Goal: Task Accomplishment & Management: Use online tool/utility

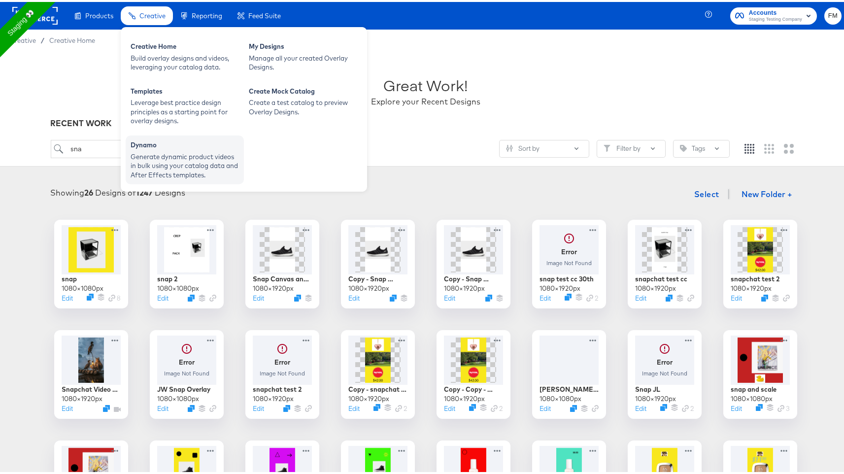
click at [145, 172] on div "Generate dynamic product videos in bulk using your catalog data and After Effec…" at bounding box center [185, 164] width 108 height 28
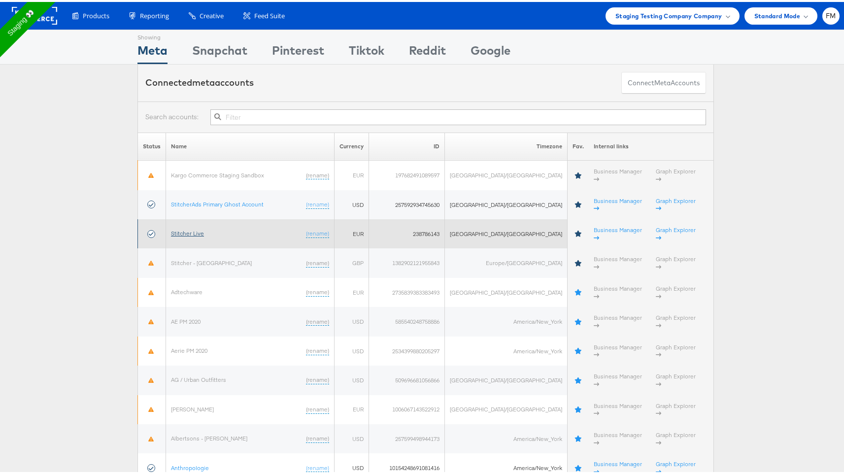
click at [198, 228] on link "Stitcher Live" at bounding box center [187, 231] width 33 height 7
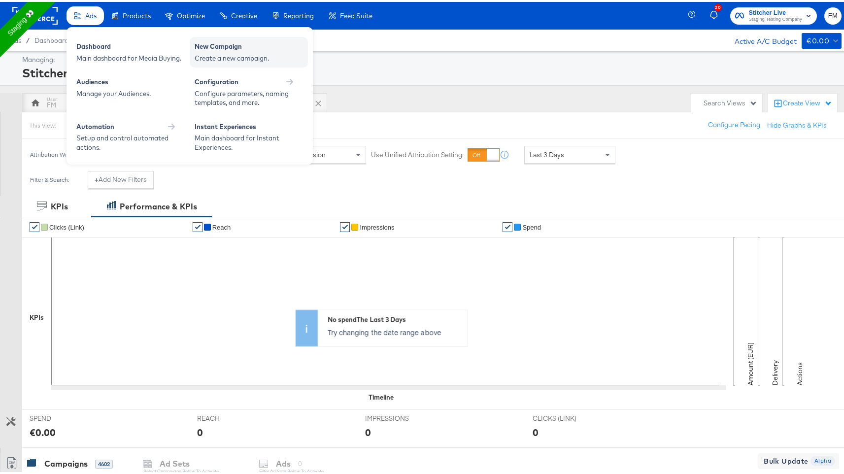
click at [247, 58] on div "Create a new campaign." at bounding box center [249, 56] width 108 height 9
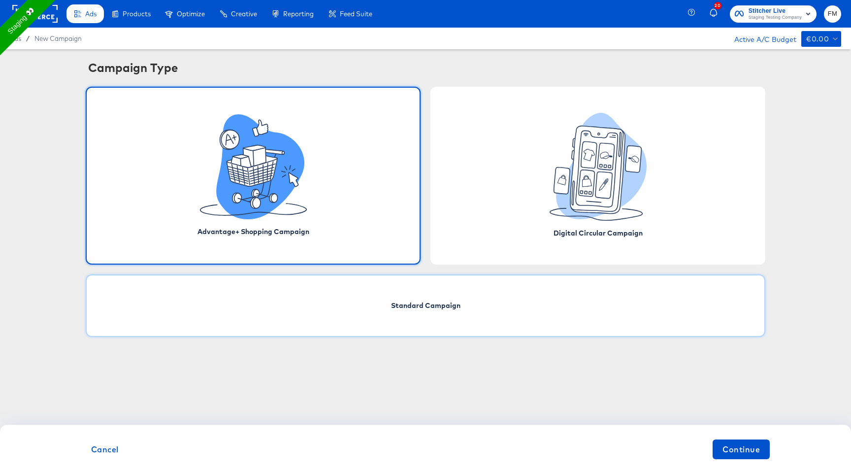
click at [439, 283] on div "Standard Campaign" at bounding box center [426, 305] width 680 height 63
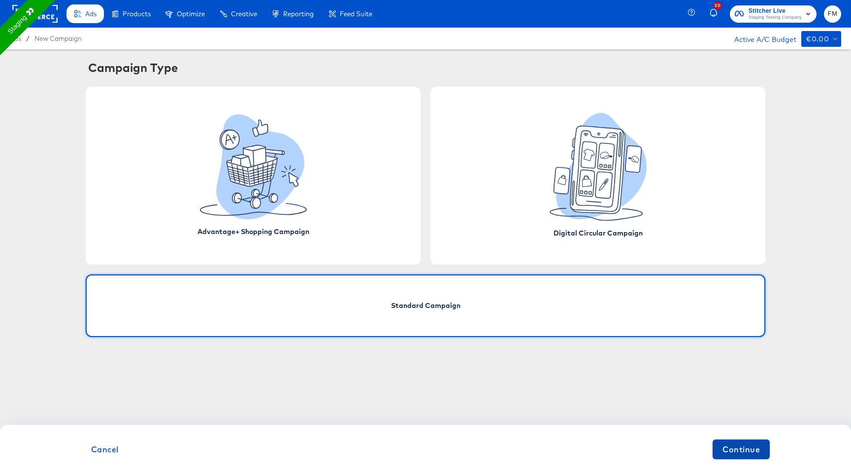
click at [743, 448] on span "Continue" at bounding box center [741, 449] width 37 height 14
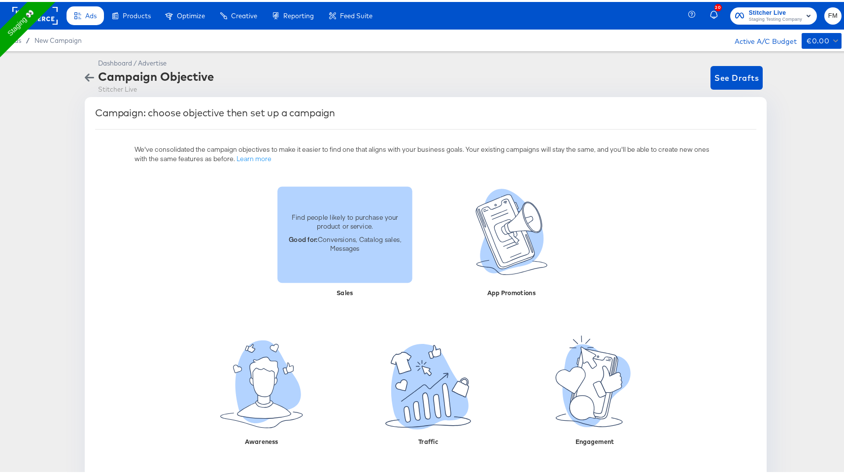
click at [333, 238] on p "Good for: Conversions, Catalog sales, Messages" at bounding box center [344, 242] width 123 height 18
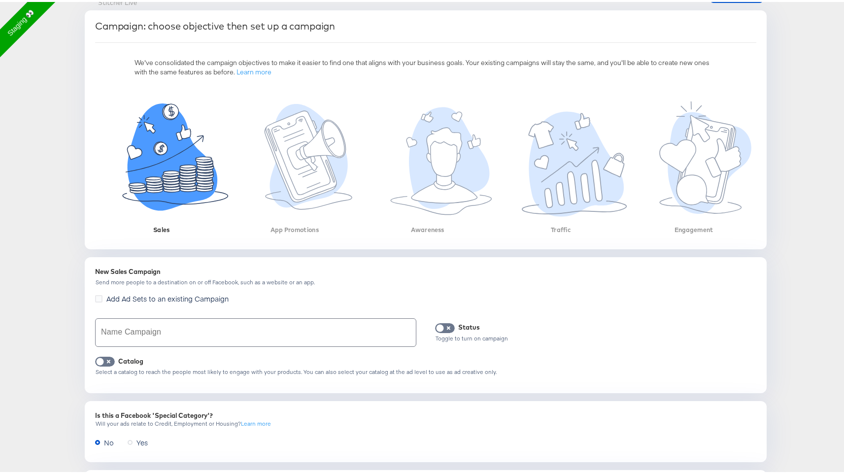
scroll to position [88, 0]
click at [309, 327] on input "text" at bounding box center [256, 329] width 320 height 28
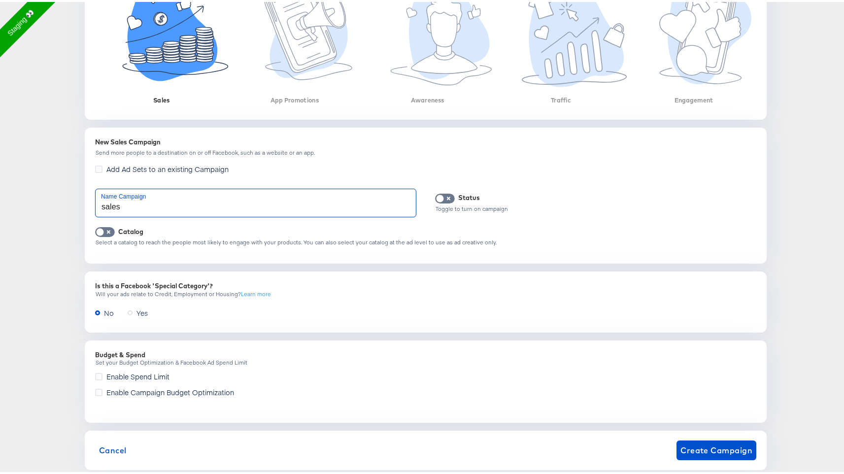
scroll to position [234, 0]
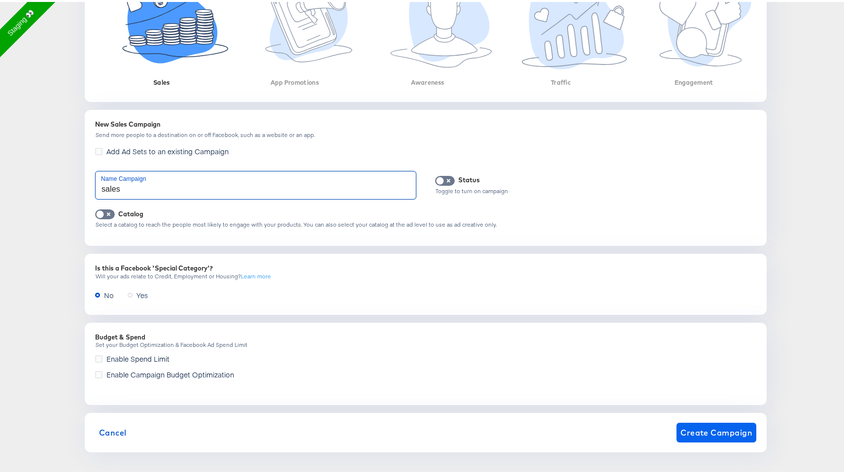
type input "sales"
click at [741, 434] on span "Create Campaign" at bounding box center [716, 431] width 72 height 14
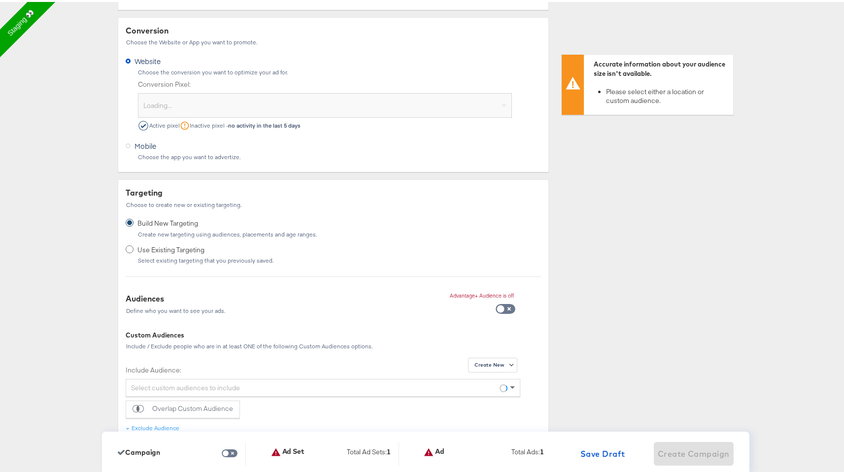
scroll to position [0, 0]
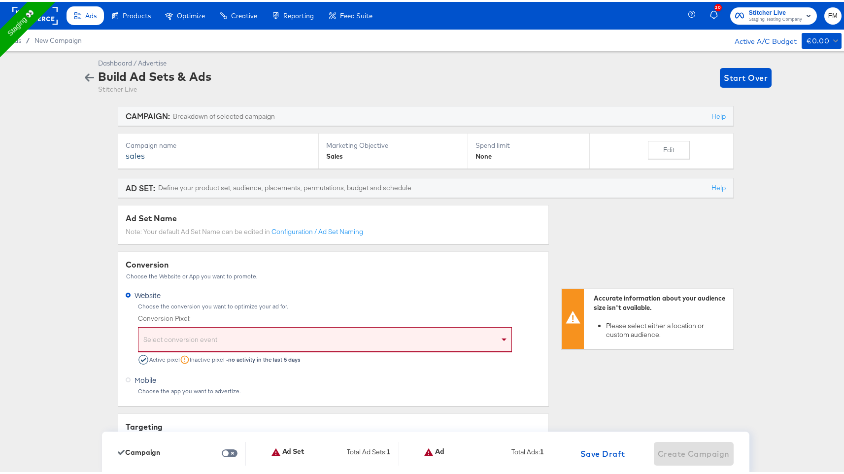
click at [222, 331] on div "Select conversion event" at bounding box center [324, 339] width 373 height 20
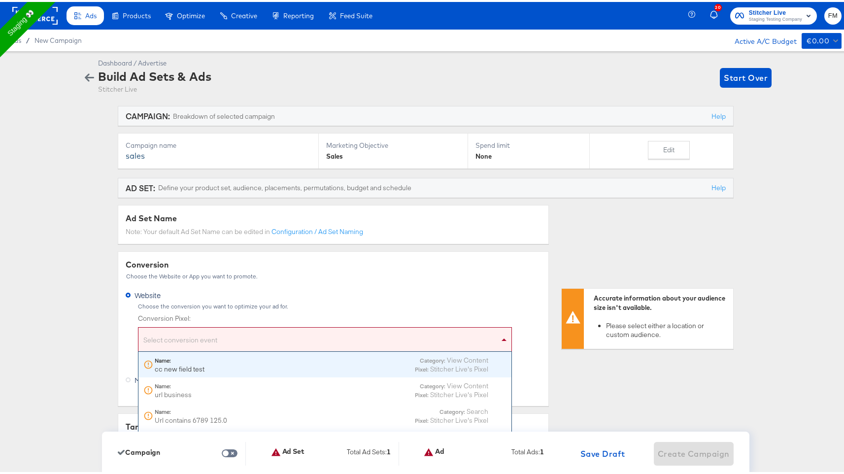
click at [235, 335] on div "Select conversion event" at bounding box center [324, 340] width 373 height 20
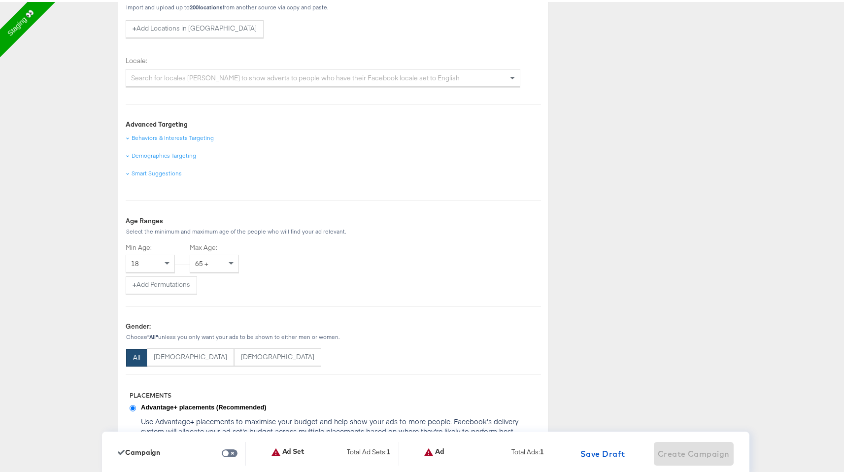
scroll to position [831, 0]
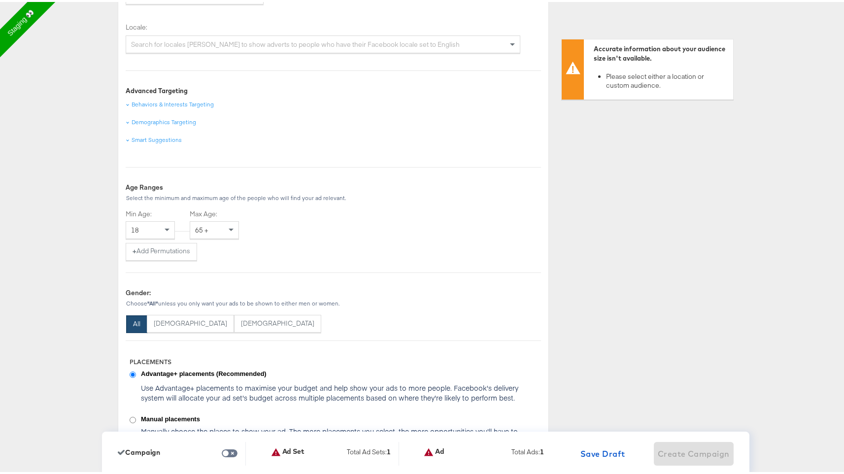
click at [275, 49] on div "Search for locales e.g. English to show adverts to people who have their Facebo…" at bounding box center [323, 42] width 394 height 17
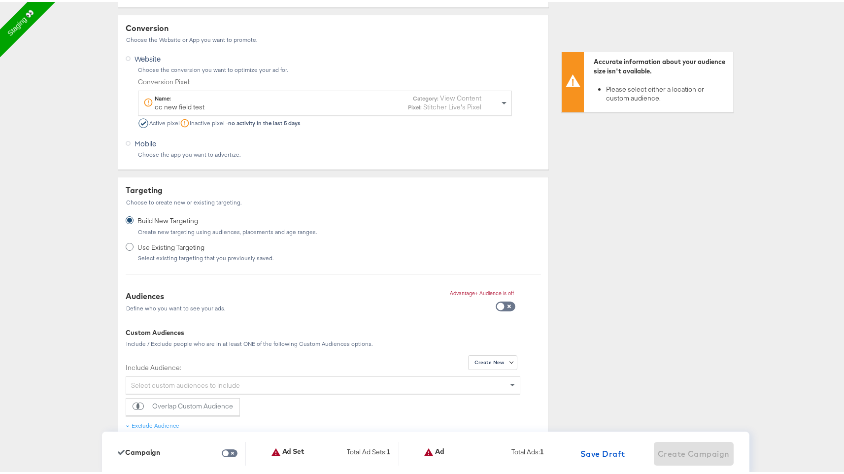
scroll to position [563, 0]
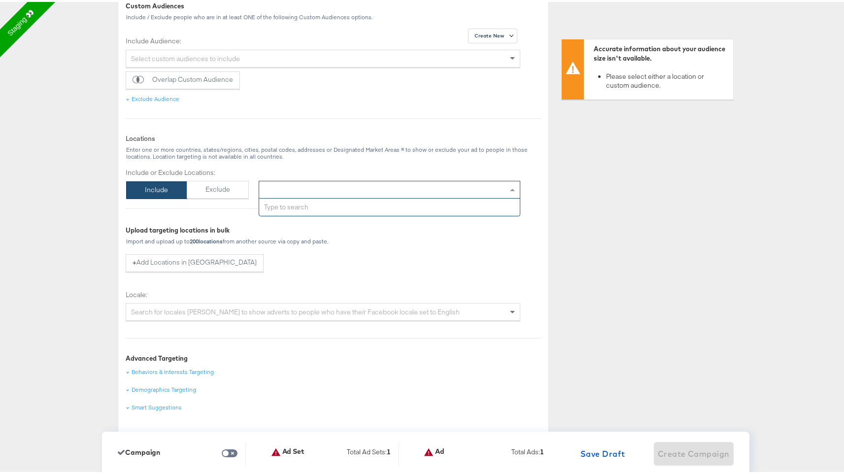
click at [336, 193] on div "Type to add locations" at bounding box center [390, 188] width 262 height 18
type input "new"
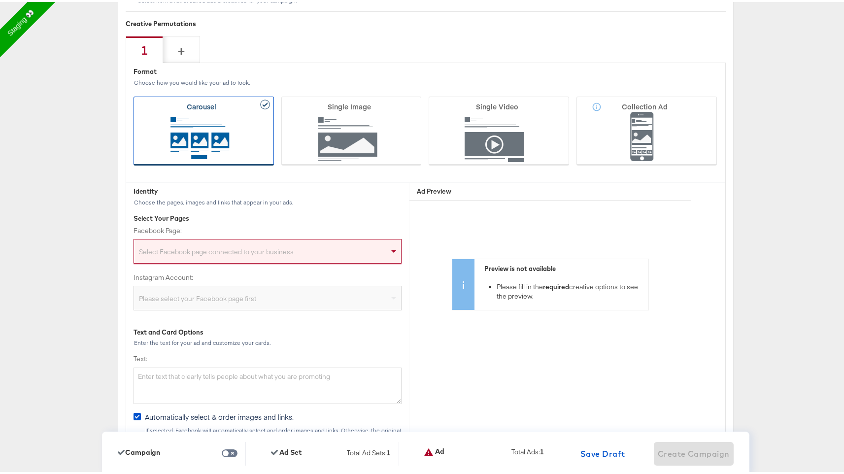
scroll to position [2494, 0]
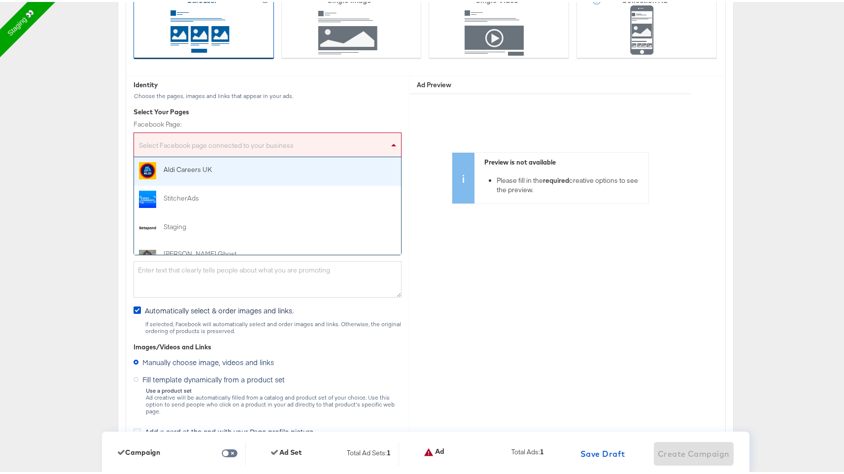
click at [266, 145] on div "Select Facebook page connected to your business" at bounding box center [267, 145] width 267 height 20
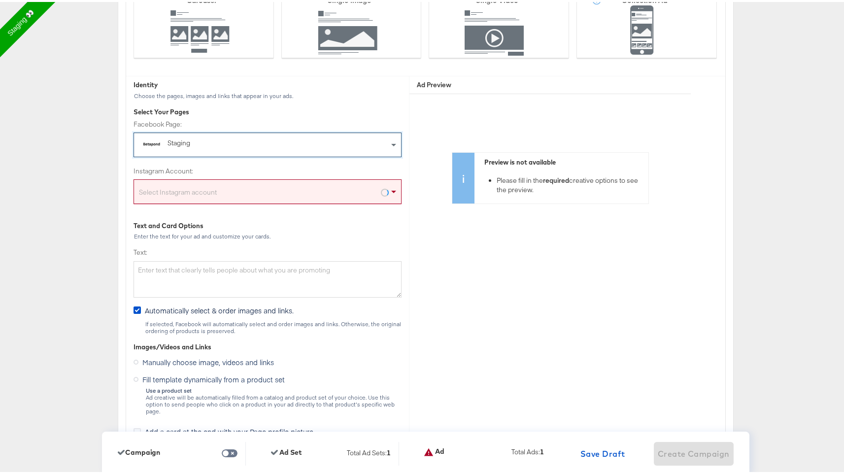
click at [268, 193] on div "Select Instagram account" at bounding box center [267, 192] width 267 height 20
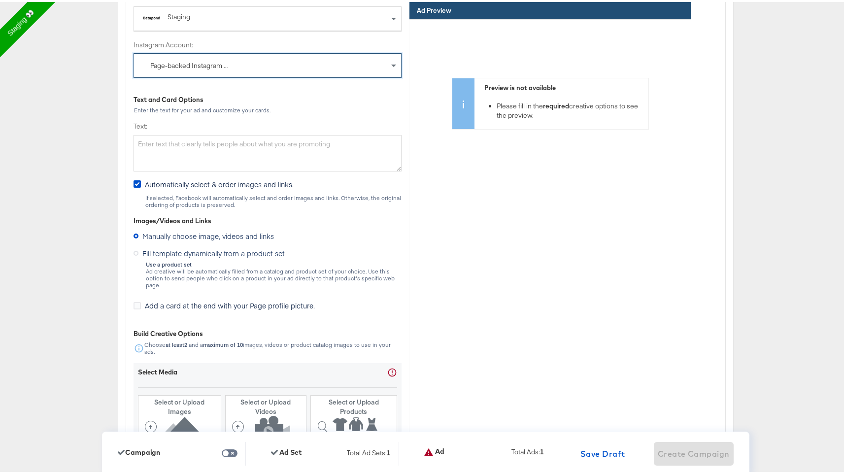
scroll to position [2651, 0]
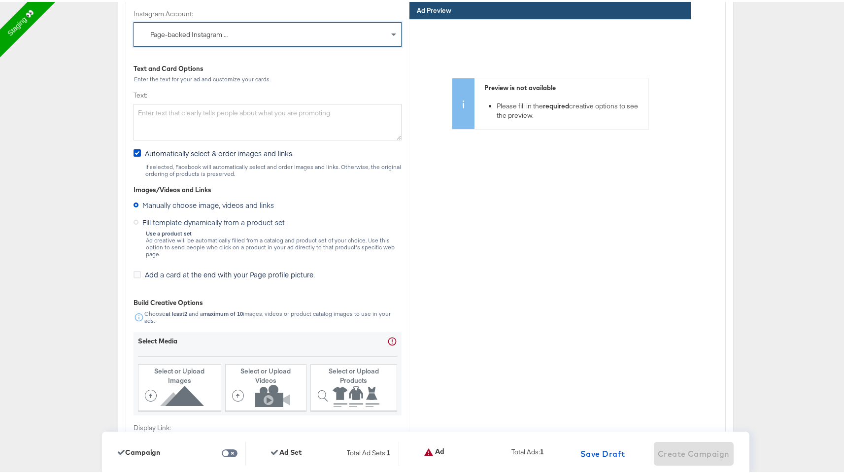
click at [134, 221] on icon at bounding box center [136, 220] width 5 height 5
click at [0, 0] on input "Fill template dynamically from a product set" at bounding box center [0, 0] width 0 height 0
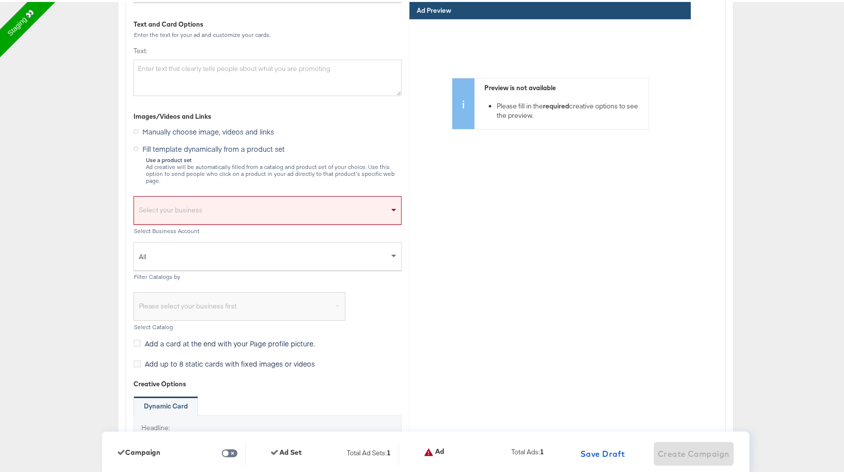
scroll to position [2700, 0]
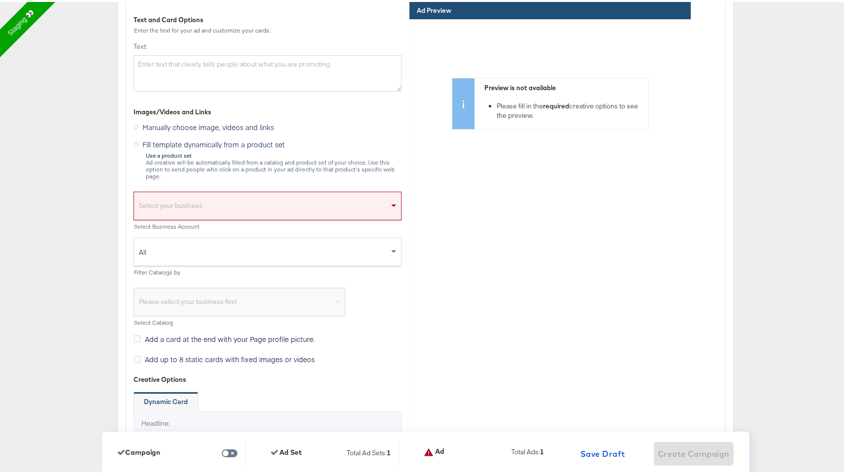
click at [206, 122] on span "Manually choose image, videos and links" at bounding box center [208, 125] width 132 height 10
click at [0, 0] on input "Manually choose image, videos and links" at bounding box center [0, 0] width 0 height 0
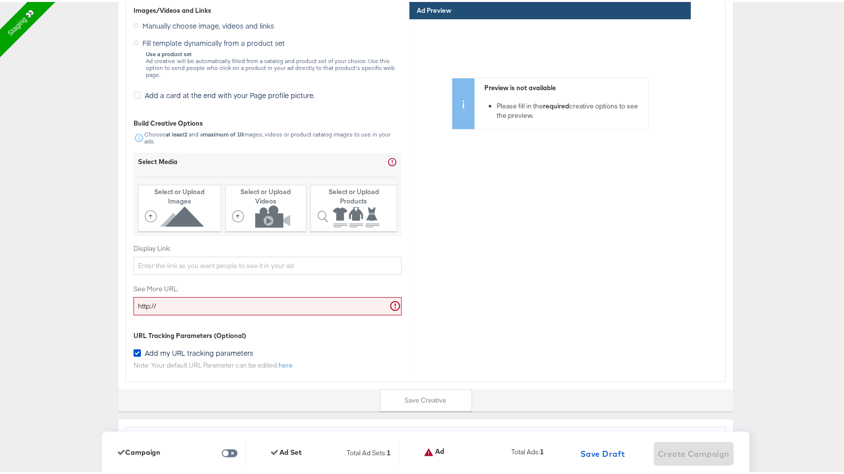
scroll to position [2740, 0]
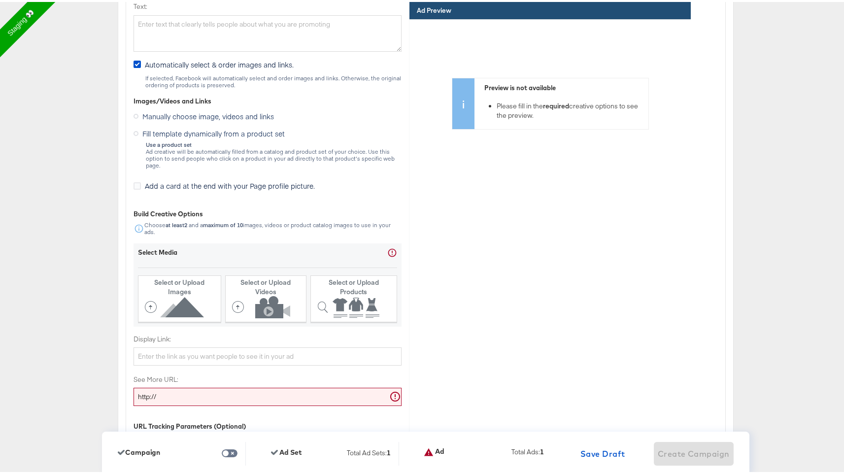
click at [191, 132] on span "Fill template dynamically from a product set" at bounding box center [213, 132] width 142 height 10
click at [0, 0] on input "Fill template dynamically from a product set" at bounding box center [0, 0] width 0 height 0
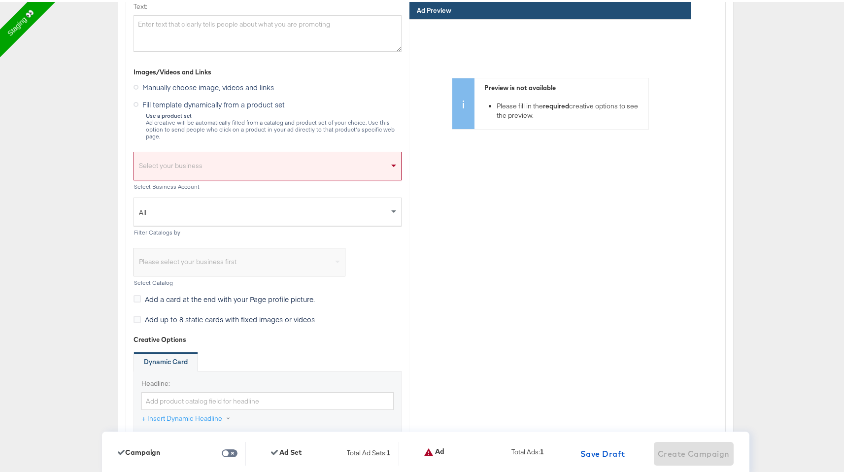
click at [213, 158] on div "Select your business" at bounding box center [267, 166] width 267 height 23
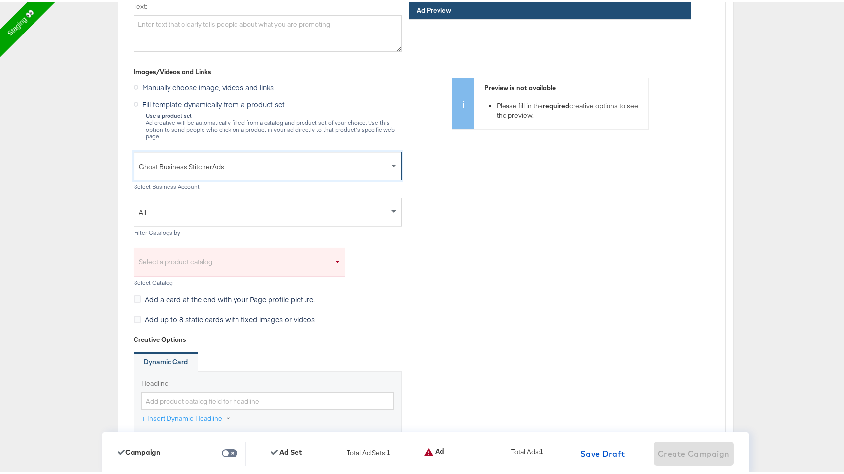
click at [216, 196] on div "All" at bounding box center [267, 210] width 267 height 29
click at [215, 181] on div "Select Business Account" at bounding box center [268, 184] width 268 height 7
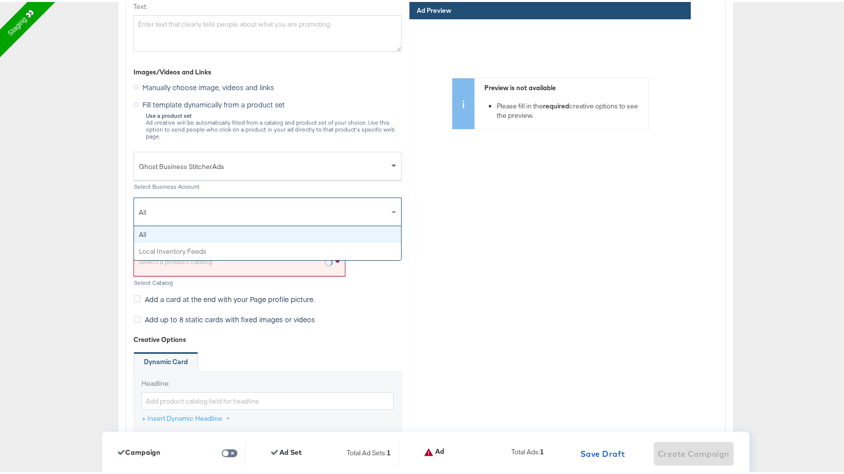
click at [318, 202] on span "All" at bounding box center [264, 210] width 250 height 17
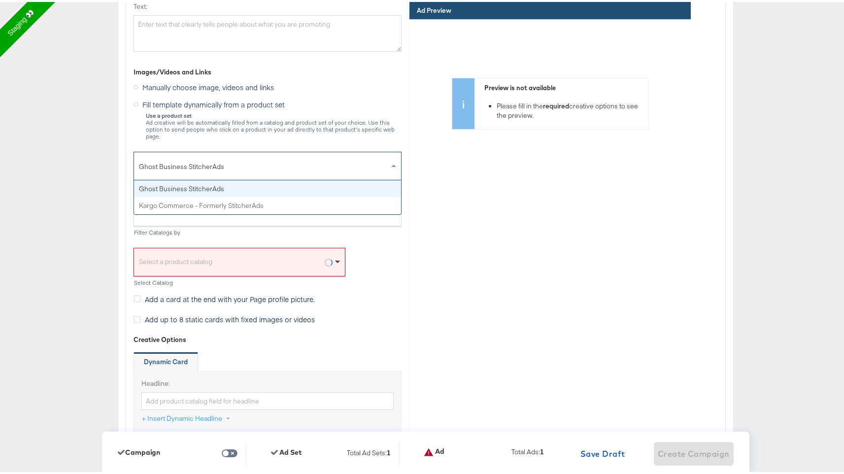
click at [299, 159] on span "Ghost Business StitcherAds" at bounding box center [264, 164] width 250 height 17
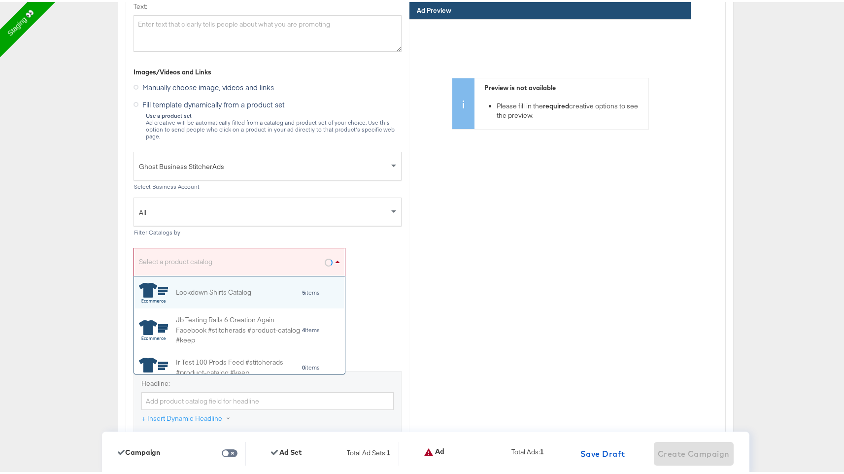
click at [336, 246] on span at bounding box center [339, 260] width 12 height 28
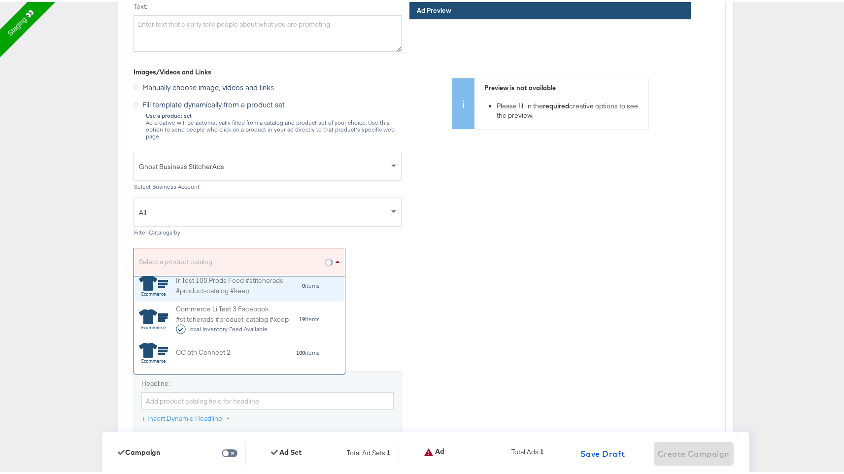
scroll to position [0, 0]
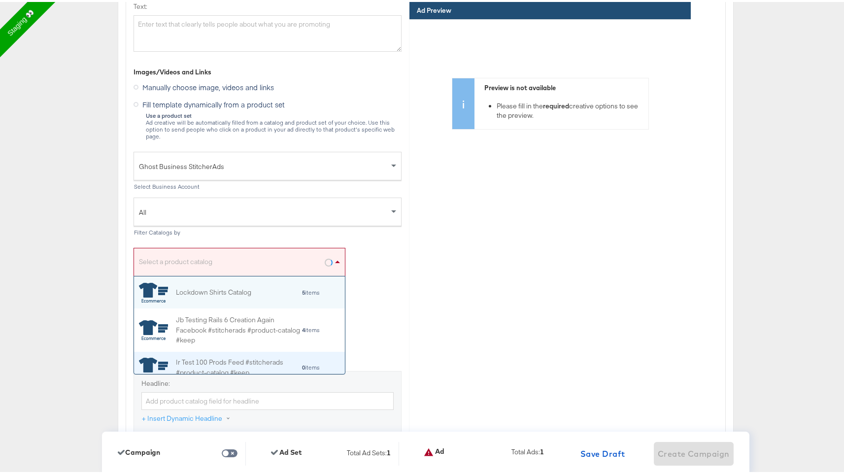
click at [265, 350] on div "Ir Test 100 Prods Feed #stitcherads #product-catalog #keep 0 items" at bounding box center [239, 366] width 211 height 32
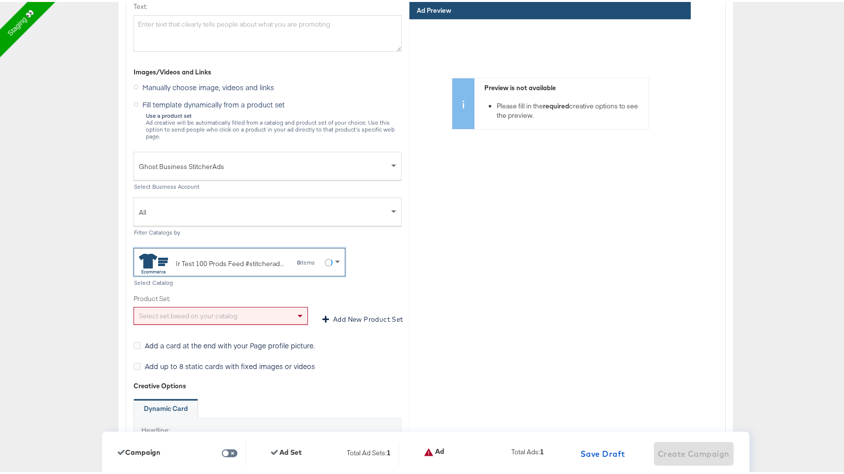
click at [312, 260] on div "Ir Test 100 Prods Feed #stitcherads #product-catalog #keep 0 items" at bounding box center [236, 260] width 194 height 22
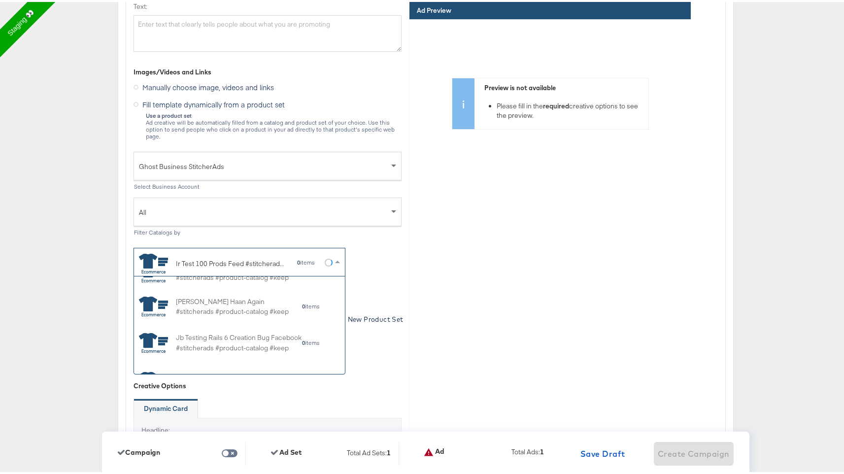
scroll to position [90, 0]
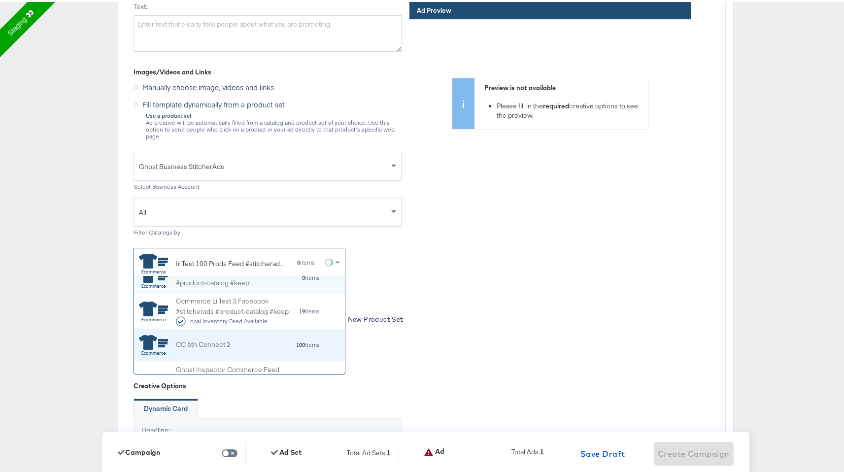
click at [253, 339] on div "100 items" at bounding box center [276, 342] width 90 height 7
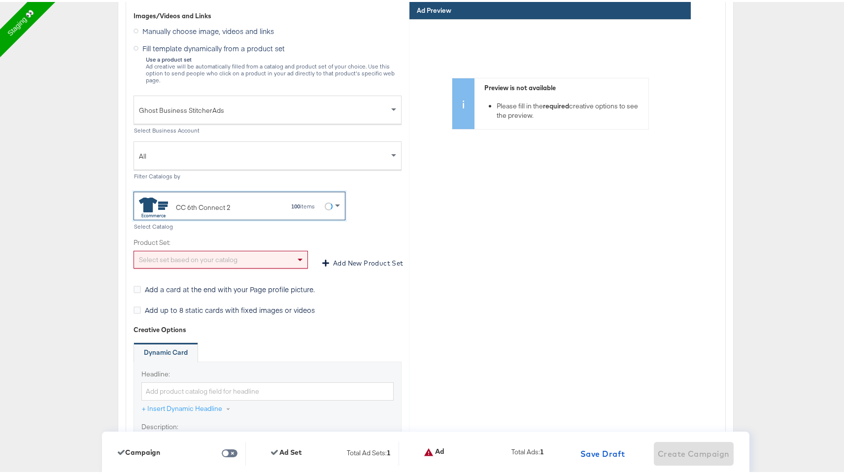
scroll to position [2933, 0]
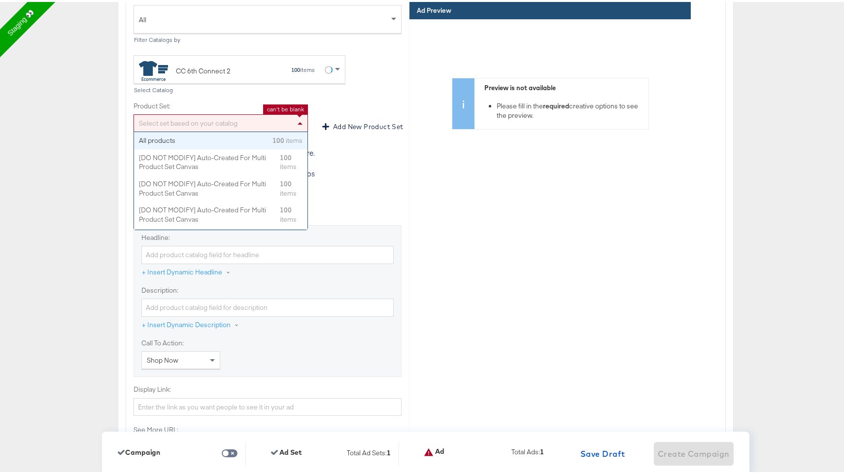
click at [295, 114] on span at bounding box center [301, 121] width 12 height 17
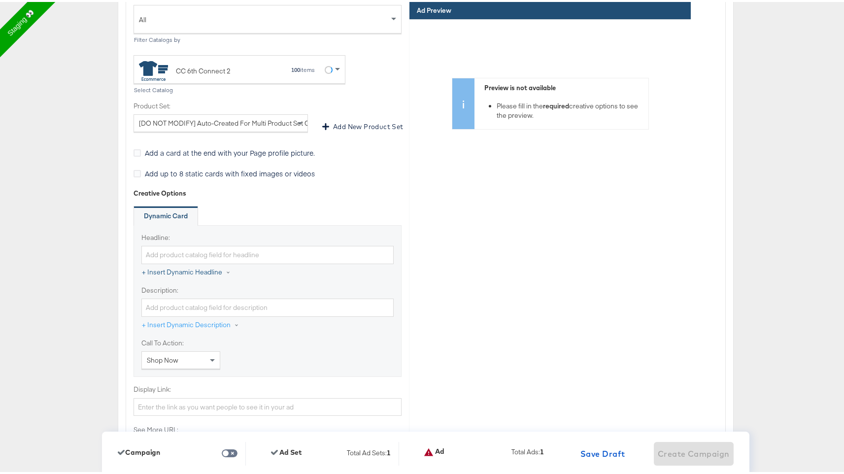
click at [180, 262] on button "+ Insert Dynamic Headline" at bounding box center [191, 271] width 100 height 18
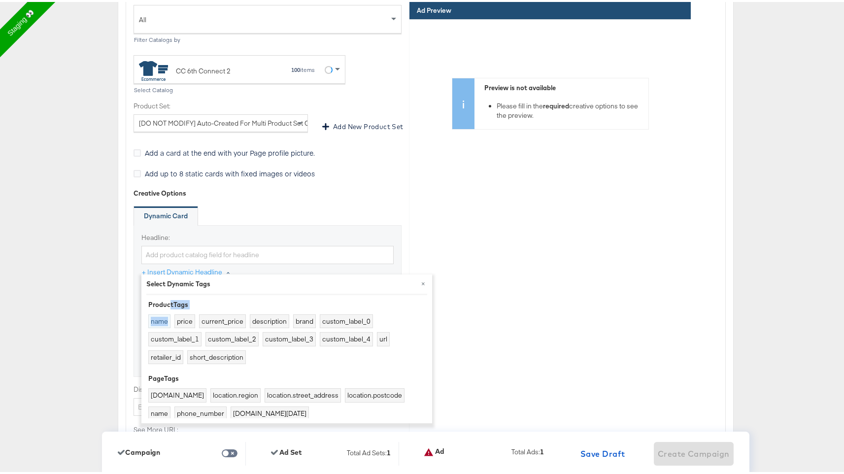
click at [163, 325] on div "Product Tags name price current_price description brand custom_label_0 custom_l…" at bounding box center [286, 354] width 281 height 123
click at [162, 325] on button "name" at bounding box center [159, 319] width 22 height 14
type input "{{product.name}}"
click at [239, 269] on div "Headline: {{product.name}} + Insert Dynamic Headline × Select Dynamic Tags Prod…" at bounding box center [267, 257] width 252 height 53
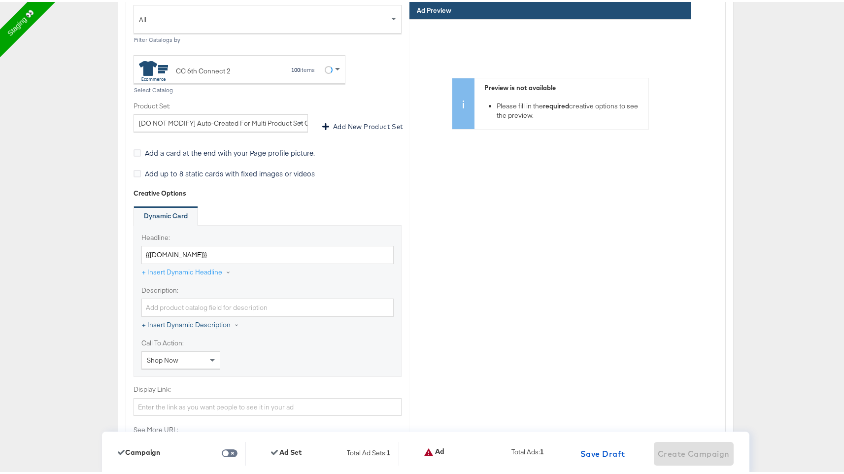
click at [158, 316] on button "+ Insert Dynamic Description" at bounding box center [195, 324] width 108 height 18
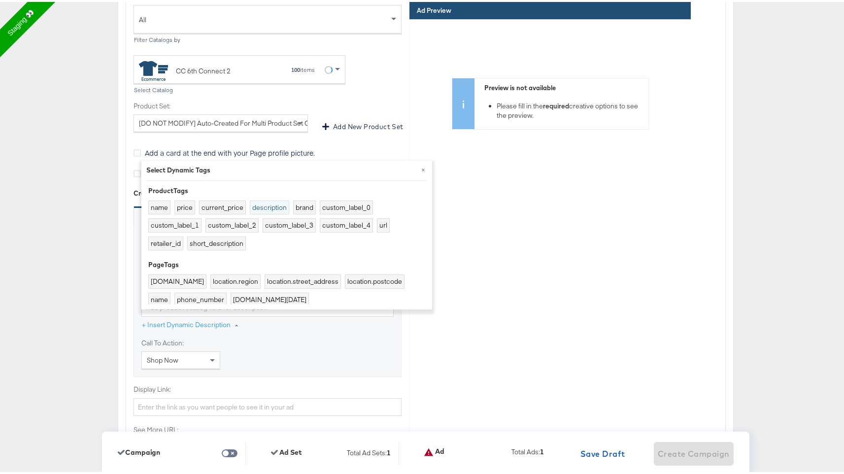
click at [264, 202] on button "description" at bounding box center [269, 206] width 39 height 14
type input "{{product.description}}"
click at [301, 348] on div "Headline: {{product.name}} + Insert Dynamic Headline Description: {{product.des…" at bounding box center [268, 299] width 268 height 152
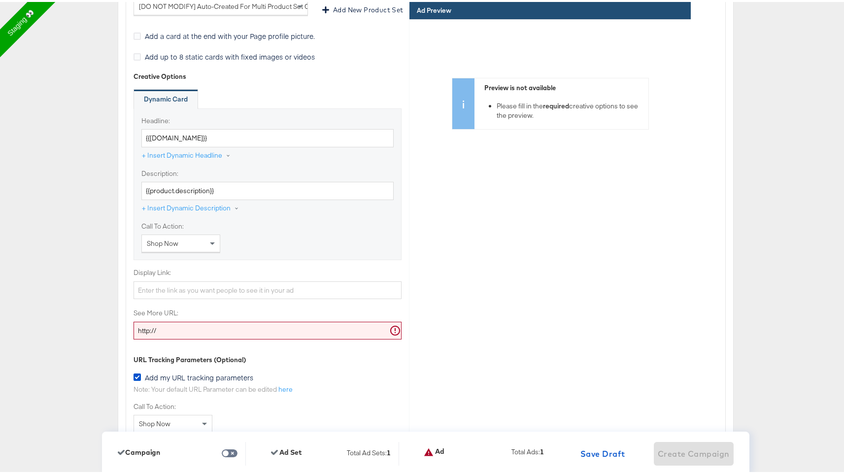
scroll to position [3104, 0]
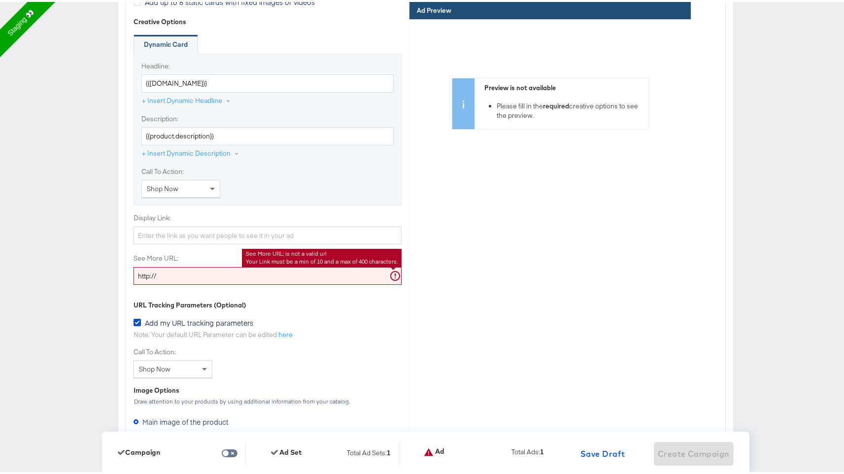
click at [278, 265] on input "http://" at bounding box center [268, 274] width 268 height 18
click at [182, 276] on input "http://" at bounding box center [268, 274] width 268 height 18
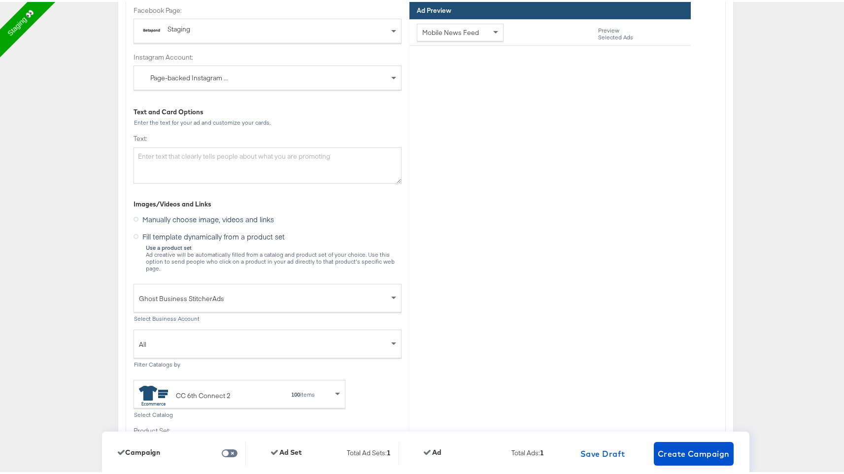
scroll to position [2548, 0]
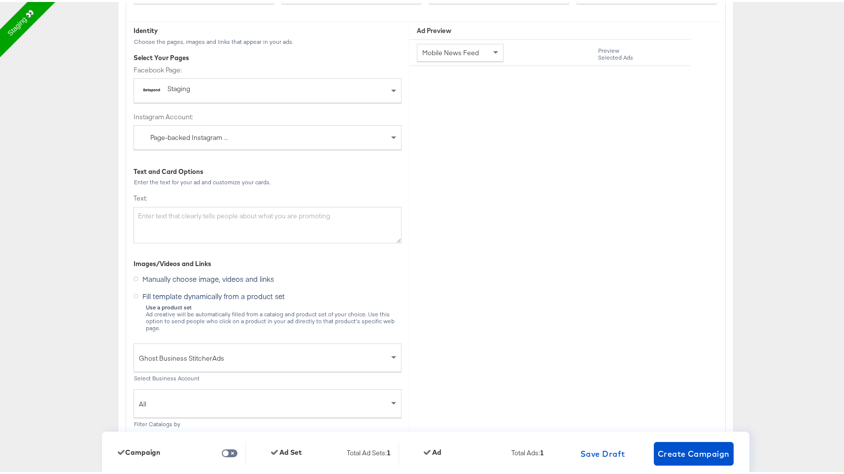
type input "http://www.kargo.com"
click at [224, 215] on textarea "Text:" at bounding box center [268, 223] width 268 height 36
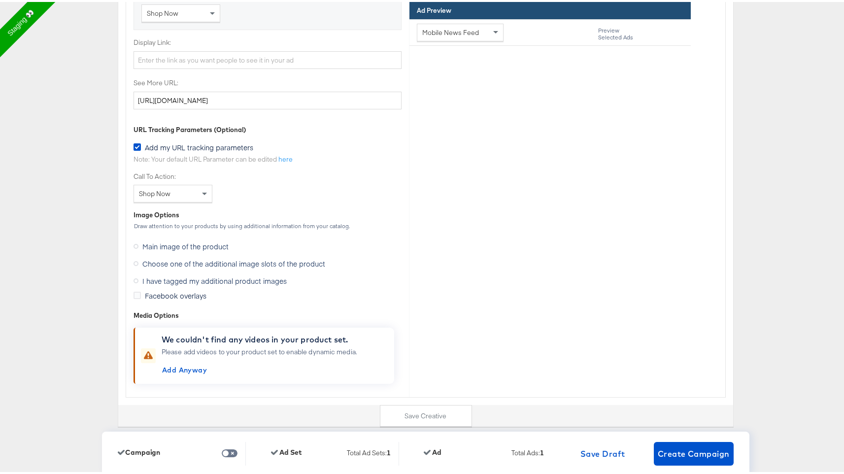
scroll to position [3396, 0]
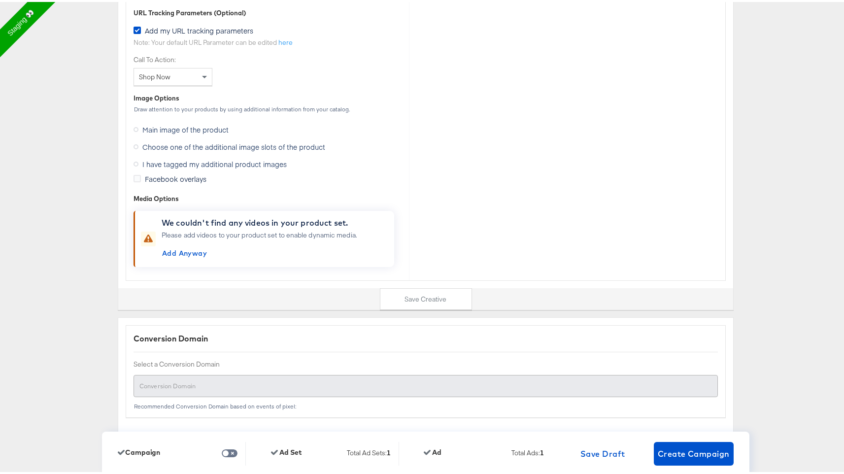
type textarea "Hello"
click at [200, 158] on span "I have tagged my additional product images" at bounding box center [214, 162] width 144 height 10
click at [0, 0] on input "I have tagged my additional product images" at bounding box center [0, 0] width 0 height 0
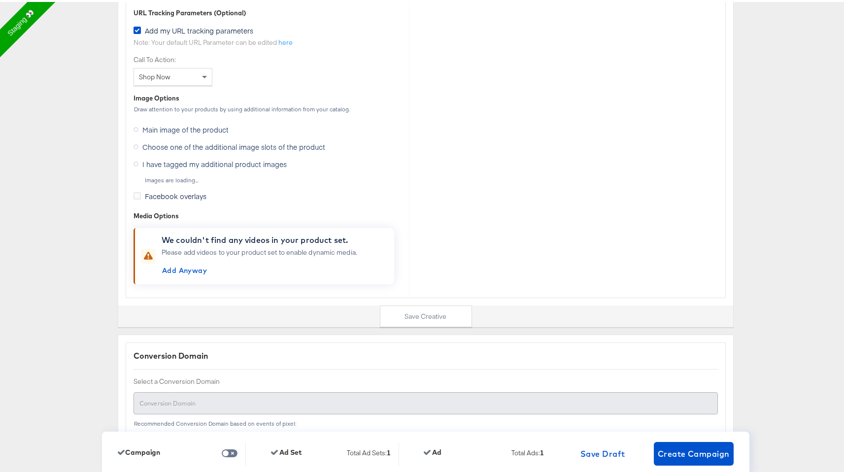
click at [203, 140] on span "Choose one of the additional image slots of the product" at bounding box center [233, 145] width 183 height 10
click at [0, 0] on input "Choose one of the additional image slots of the product" at bounding box center [0, 0] width 0 height 0
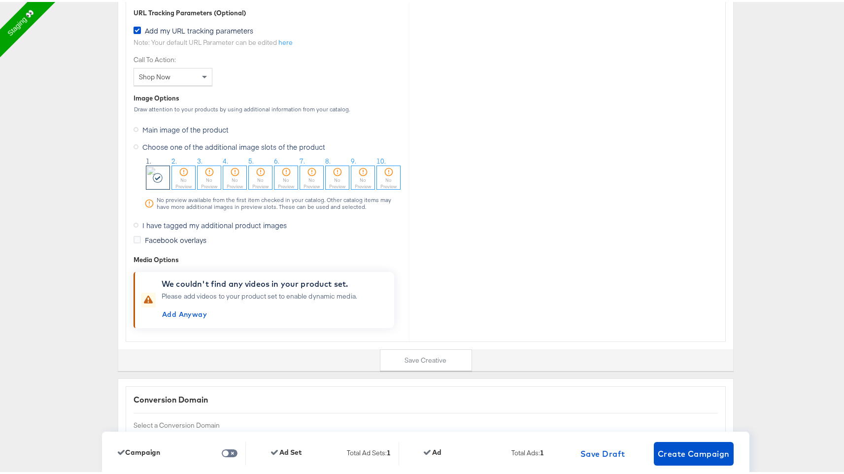
click at [137, 220] on label "I have tagged my additional product images" at bounding box center [212, 223] width 157 height 15
click at [0, 0] on input "I have tagged my additional product images" at bounding box center [0, 0] width 0 height 0
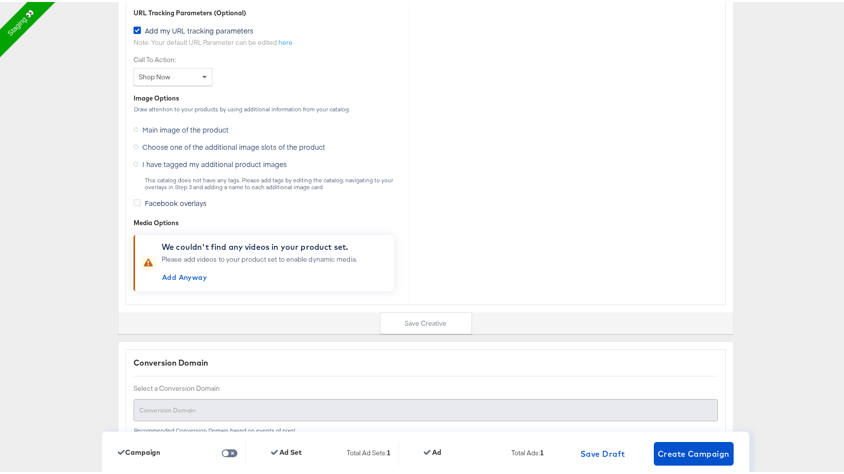
click at [179, 123] on span "Main image of the product" at bounding box center [185, 128] width 86 height 10
click at [0, 0] on input "Main image of the product" at bounding box center [0, 0] width 0 height 0
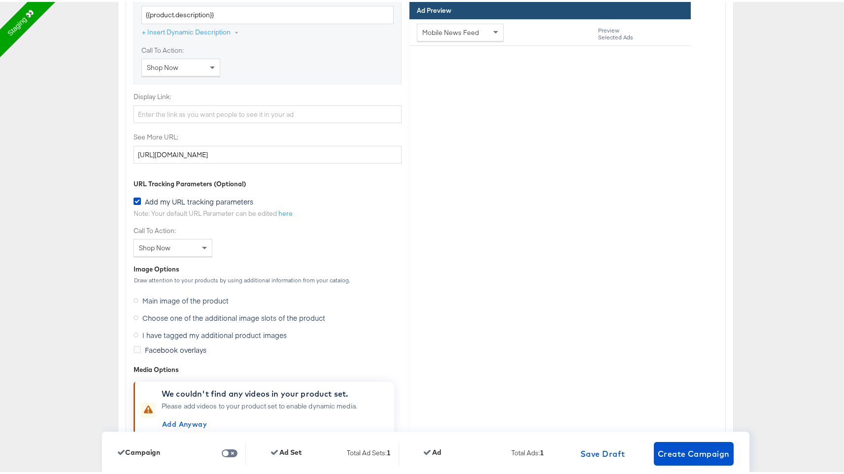
scroll to position [3227, 0]
click at [194, 309] on span "Choose one of the additional image slots of the product" at bounding box center [233, 314] width 183 height 10
click at [0, 0] on input "Choose one of the additional image slots of the product" at bounding box center [0, 0] width 0 height 0
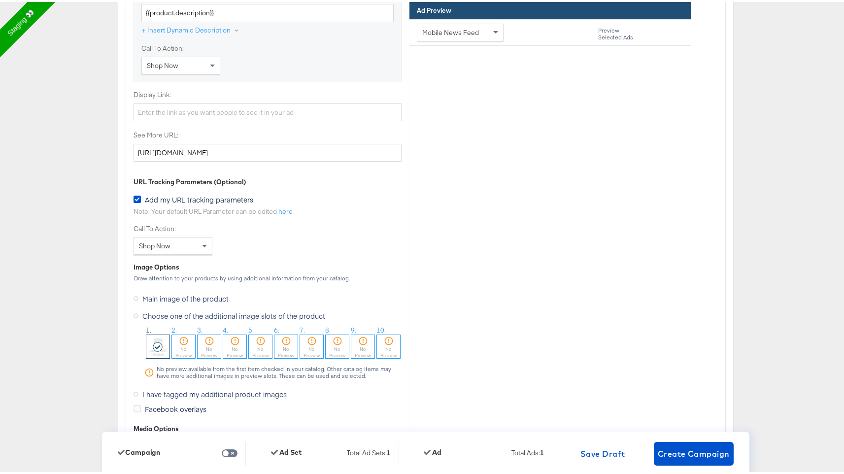
click at [187, 387] on span "I have tagged my additional product images" at bounding box center [214, 392] width 144 height 10
click at [0, 0] on input "I have tagged my additional product images" at bounding box center [0, 0] width 0 height 0
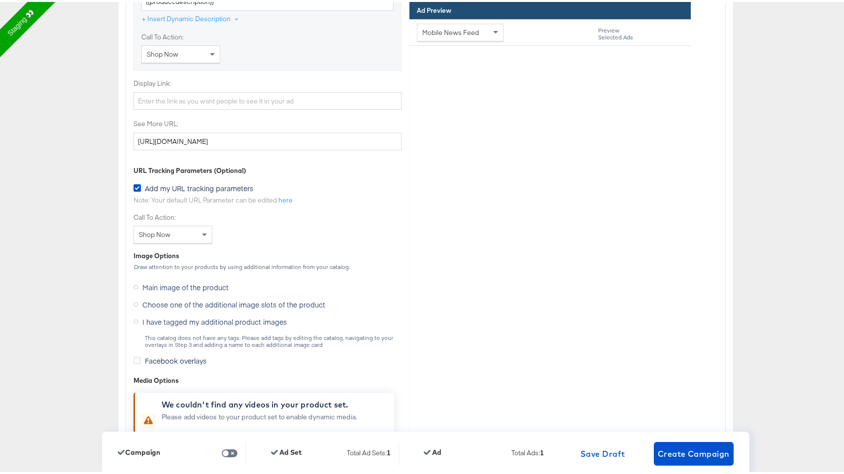
scroll to position [3243, 0]
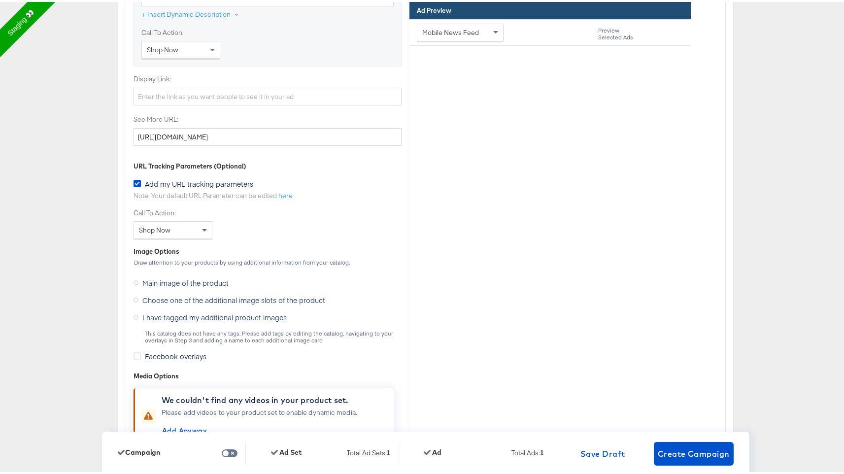
click at [158, 349] on span "Facebook overlays" at bounding box center [176, 354] width 62 height 10
click at [0, 0] on input "Facebook overlays" at bounding box center [0, 0] width 0 height 0
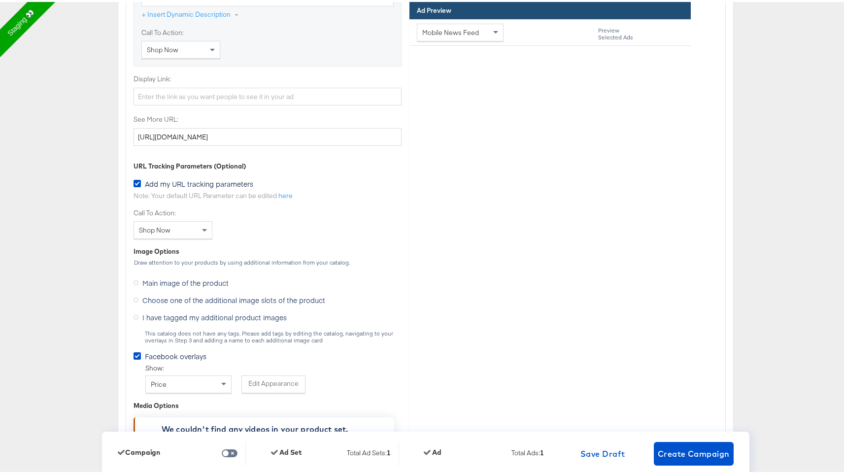
click at [137, 349] on label "Facebook overlays" at bounding box center [172, 354] width 77 height 10
click at [0, 0] on input "Facebook overlays" at bounding box center [0, 0] width 0 height 0
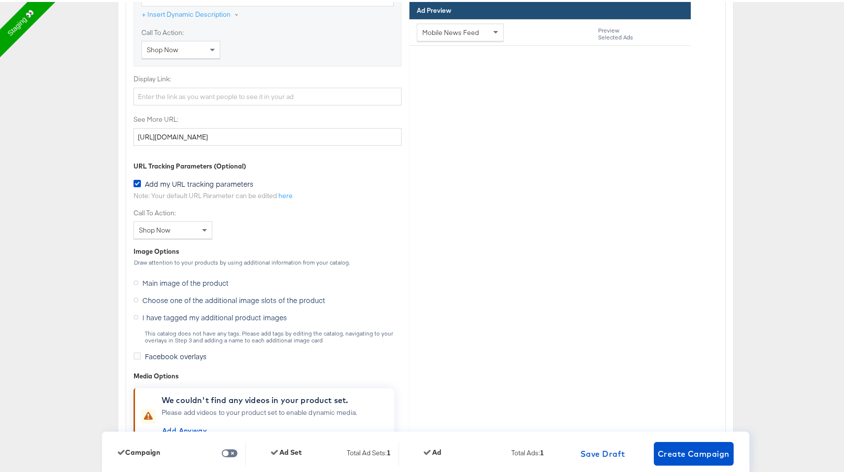
click at [134, 296] on icon at bounding box center [136, 298] width 5 height 5
click at [0, 0] on input "Choose one of the additional image slots of the product" at bounding box center [0, 0] width 0 height 0
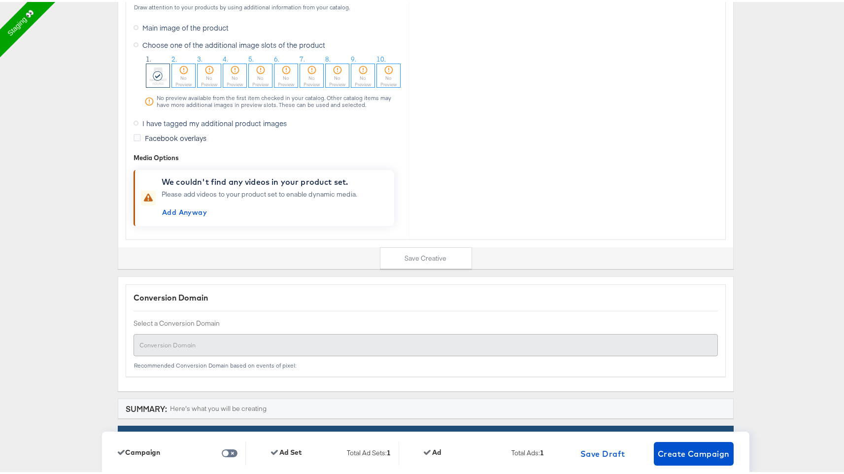
scroll to position [3650, 0]
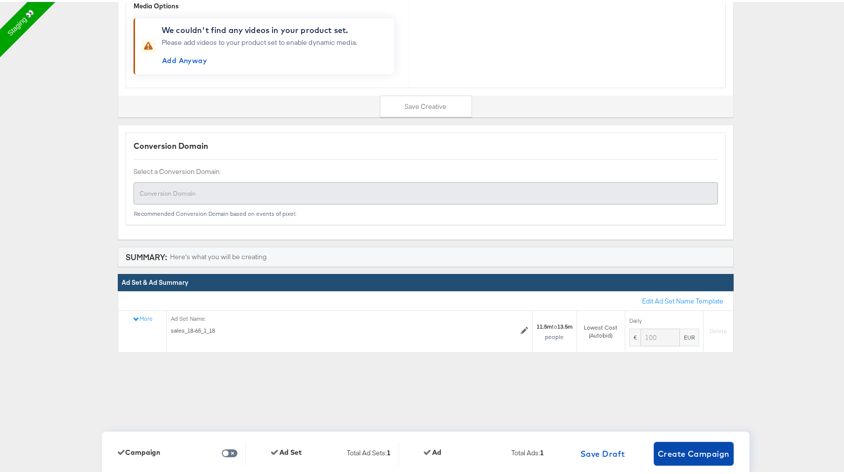
click at [678, 452] on span "Create Campaign" at bounding box center [694, 452] width 72 height 14
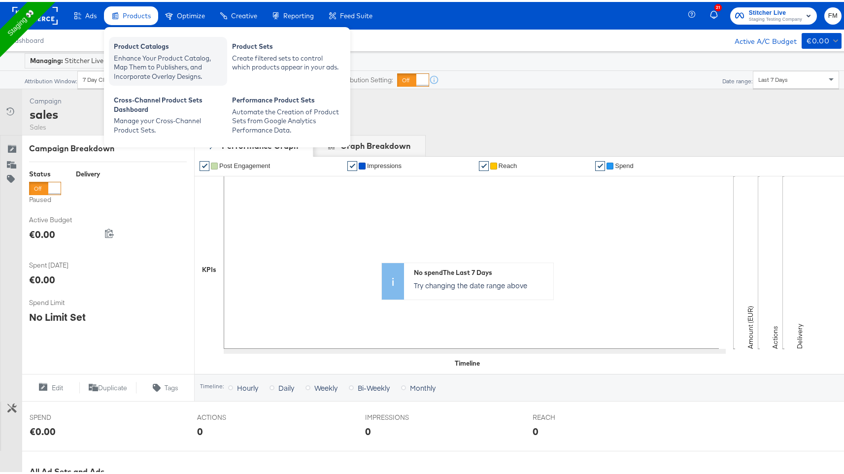
click at [153, 58] on div "Enhance Your Product Catalog, Map Them to Publishers, and Incorporate Overlay D…" at bounding box center [168, 66] width 108 height 28
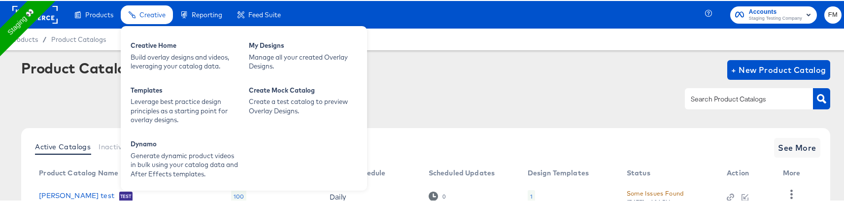
click at [150, 16] on span "Creative" at bounding box center [152, 14] width 26 height 8
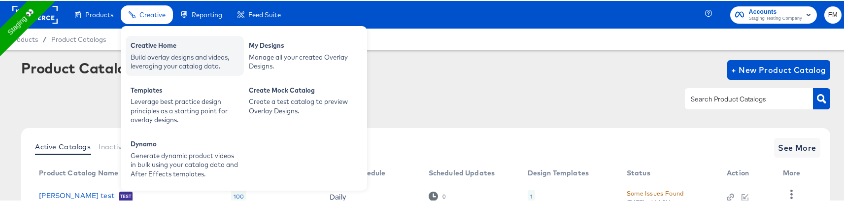
click at [157, 39] on div "Creative Home Build overlay designs and videos, leveraging your catalog data." at bounding box center [185, 55] width 118 height 40
click at [157, 49] on div "Creative Home" at bounding box center [185, 46] width 108 height 12
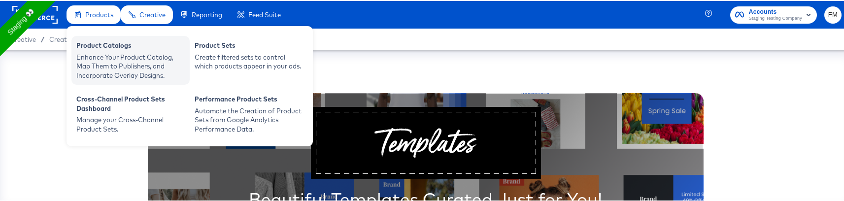
click at [108, 55] on div "Enhance Your Product Catalog, Map Them to Publishers, and Incorporate Overlay D…" at bounding box center [130, 66] width 108 height 28
click at [98, 58] on div "Enhance Your Product Catalog, Map Them to Publishers, and Incorporate Overlay D…" at bounding box center [130, 66] width 108 height 28
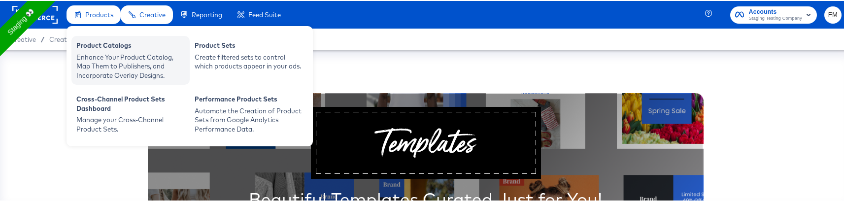
click at [124, 58] on div "Enhance Your Product Catalog, Map Them to Publishers, and Incorporate Overlay D…" at bounding box center [130, 66] width 108 height 28
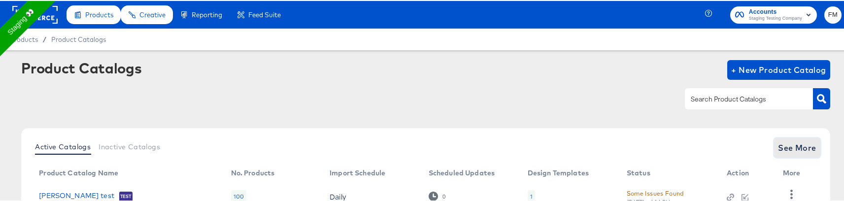
click at [796, 145] on span "See More" at bounding box center [797, 147] width 38 height 14
